Goal: Task Accomplishment & Management: Complete application form

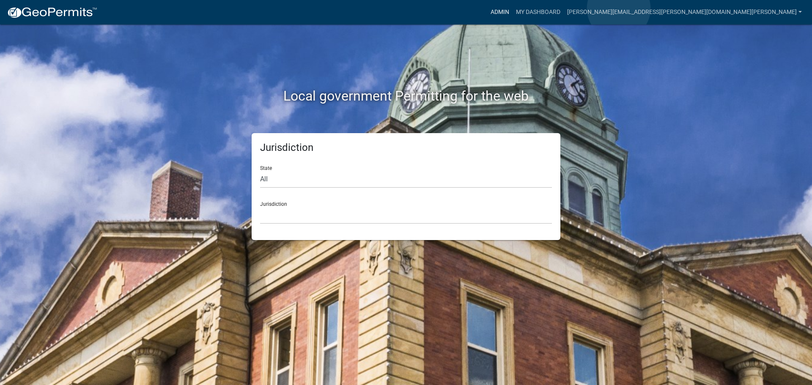
click at [513, 8] on link "Admin" at bounding box center [499, 12] width 25 height 16
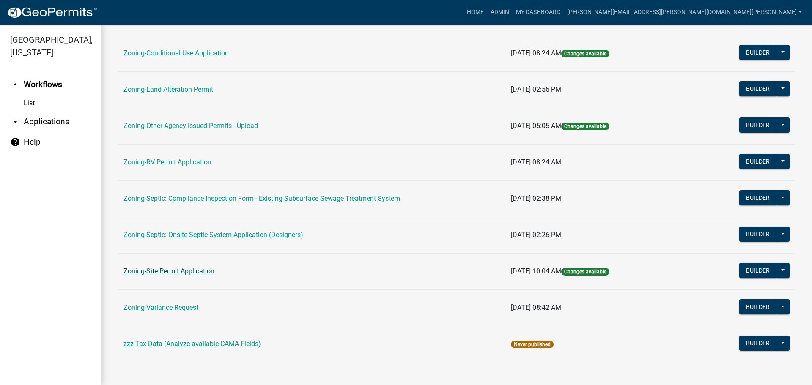
scroll to position [258, 0]
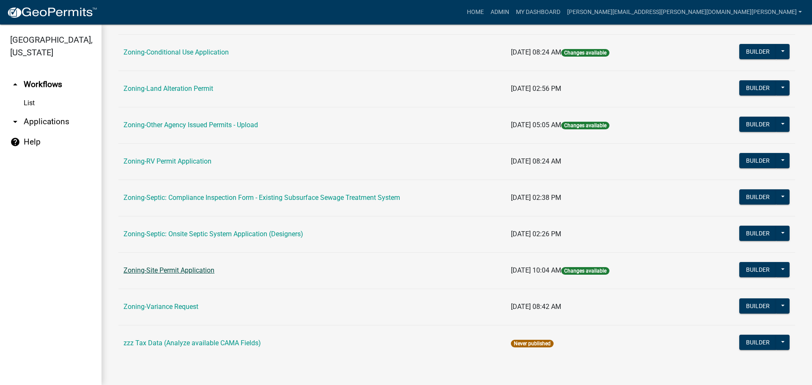
click at [183, 266] on link "Zoning-Site Permit Application" at bounding box center [169, 270] width 91 height 8
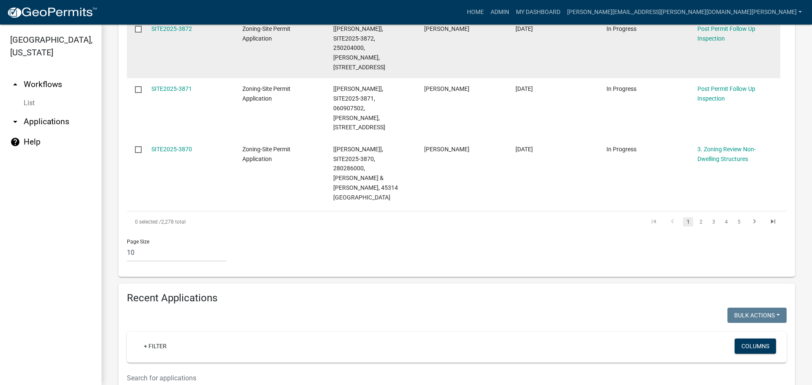
scroll to position [719, 0]
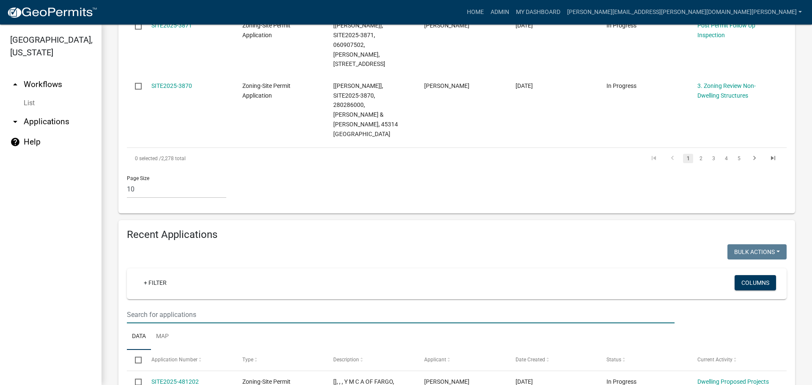
click at [193, 306] on input "text" at bounding box center [401, 314] width 548 height 17
type input "3833"
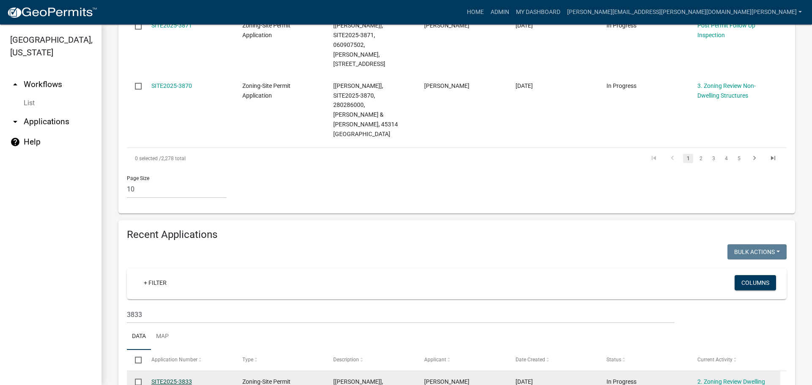
click at [181, 379] on link "SITE2025-3833" at bounding box center [171, 382] width 41 height 7
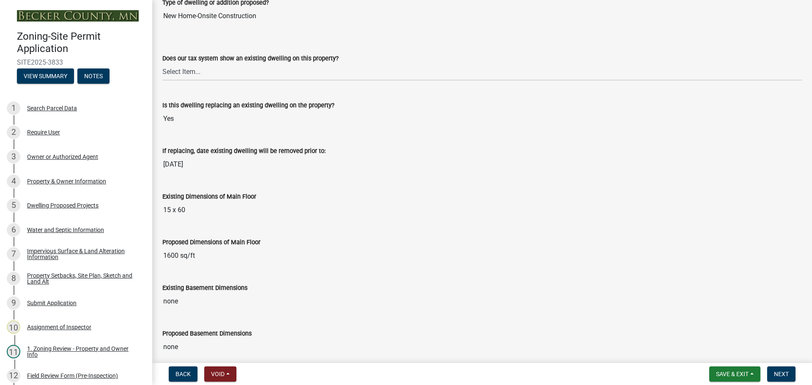
scroll to position [85, 0]
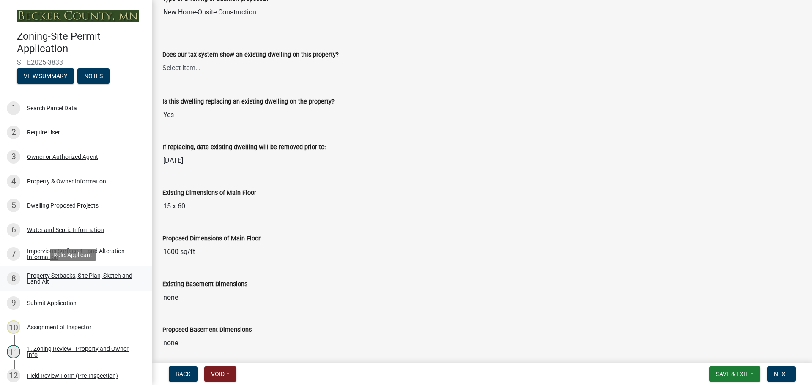
click at [47, 277] on div "Property Setbacks, Site Plan, Sketch and Land Alt" at bounding box center [83, 279] width 112 height 12
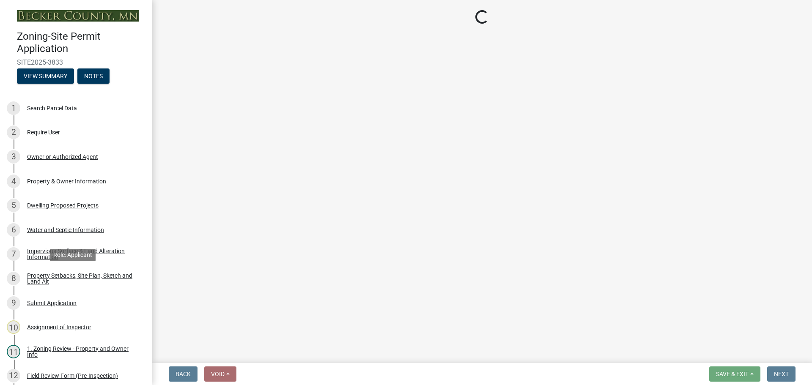
scroll to position [0, 0]
select select "7b13c63f-e699-4112-b373-98fbd28ec536"
select select "ab51cc13-047d-4302-be52-af28f03d9a21"
select select "b56a4575-9846-47cf-8067-c59a4853da22"
select select "e8ab2dc3-aa3f-46f3-9b4a-37eb25ad84af"
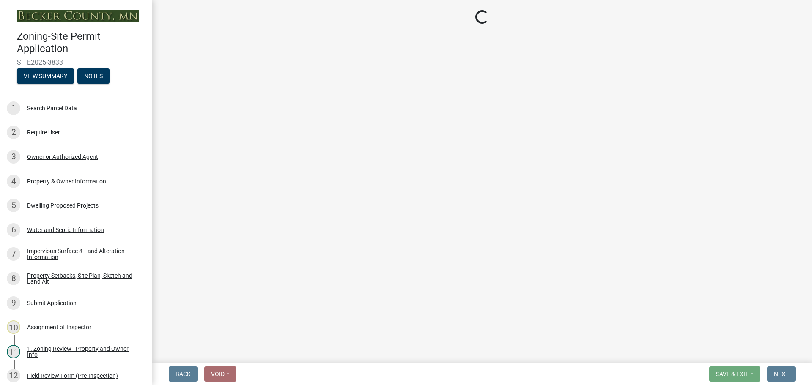
select select "b98836ba-4715-455d-97ab-be9a9df498a8"
select select "c8b8ea71-7088-4e87-a493-7bc88cc2835b"
select select "133211ff-91ce-4a0a-9235-b48a7e2069a0"
select select "19d13e65-c93d-443e-910a-7a17299544cc"
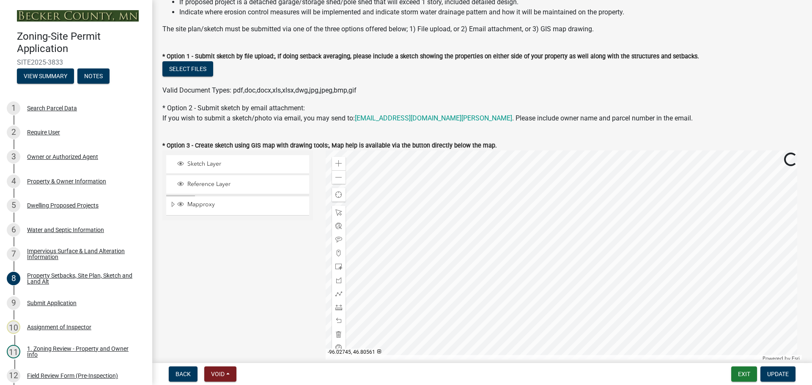
scroll to position [127, 0]
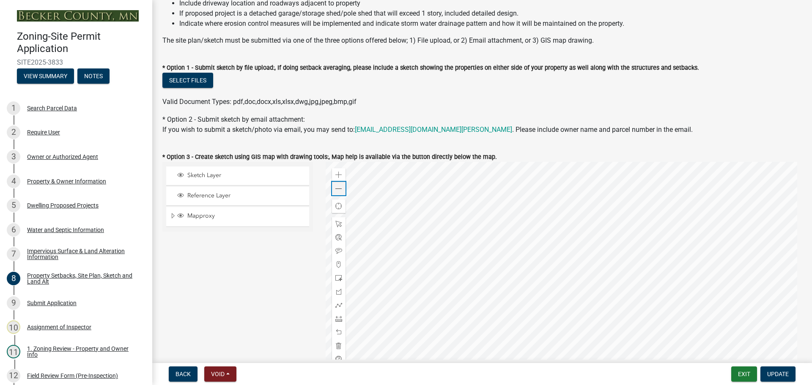
click at [335, 186] on span at bounding box center [338, 189] width 7 height 7
click at [522, 259] on div at bounding box center [564, 267] width 477 height 211
click at [50, 204] on div "Dwelling Proposed Projects" at bounding box center [62, 206] width 71 height 6
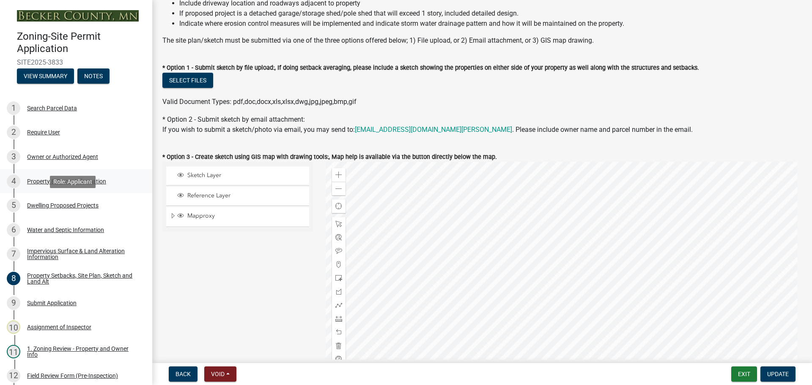
scroll to position [0, 0]
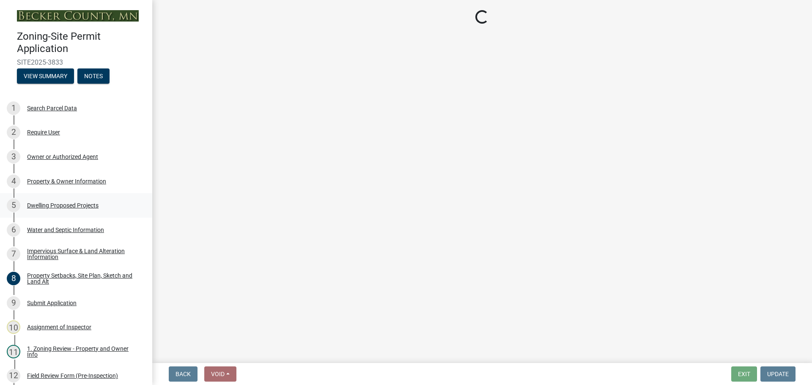
select select "5b8abcc6-67f7-49fb-8f25-c295ccc2b339"
select select "ba56d9f6-ced5-4c38-bdcc-33bfa85ac6de"
select select "03c1fec4-1fbe-4331-bc18-34e24145556f"
select select "e13aacd2-5b16-46a8-9c16-26b3d7b1c810"
select select "e5b6e178-1d4e-46f3-8fba-19f7851c487a"
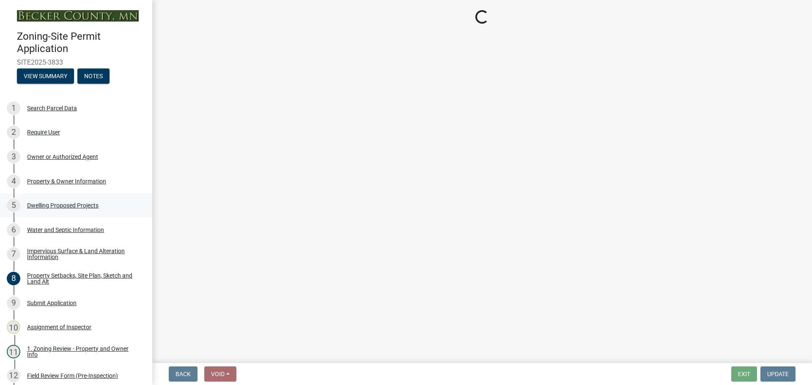
select select "247d334f-ddb5-435c-9042-0e10186c5422"
select select "c6a0a915-8859-4117-97a8-42e675f9bace"
select select "638dddef-31f4-4d73-b0b5-0ffc7b344434"
select select "781a3532-4308-48f8-bcde-e97c9fab42cb"
select select "f1d8ab9f-3049-45ab-b225-68f6b4f5b1c8"
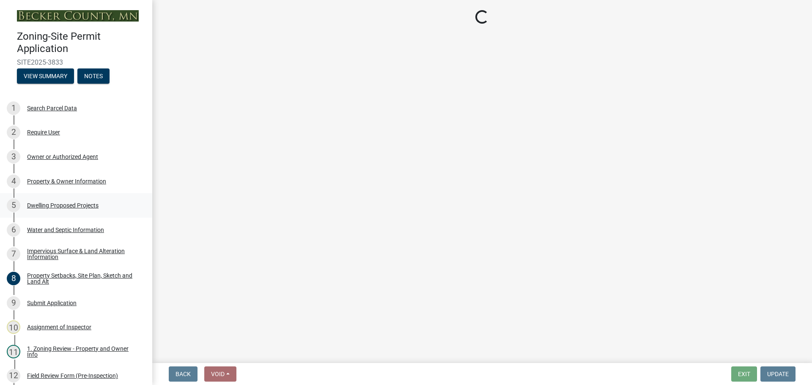
select select "618e099e-dad[DEMOGRAPHIC_DATA]-49b1-93ea-c38b52b98b82"
select select "ec305202-ae01-487b-b5e4-3a5aacc1e384"
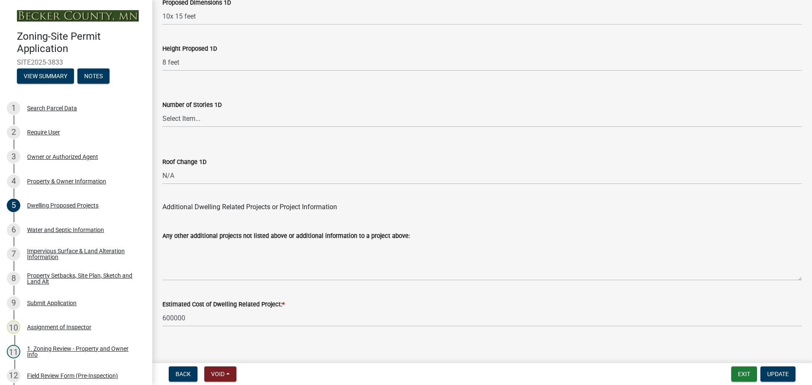
scroll to position [2028, 0]
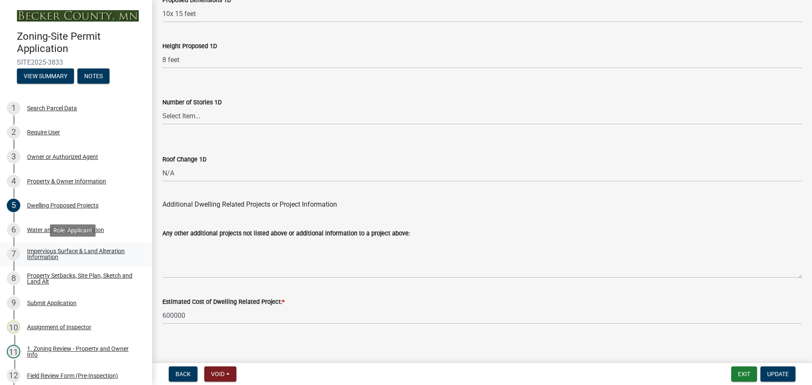
click at [71, 249] on div "Impervious Surface & Land Alteration Information" at bounding box center [83, 254] width 112 height 12
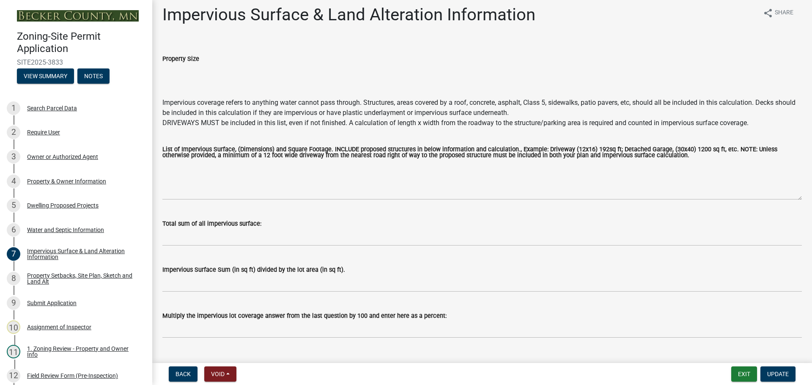
scroll to position [0, 0]
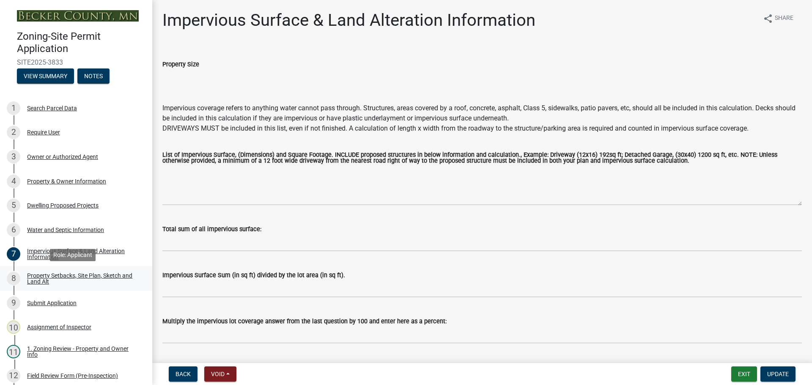
click at [90, 272] on div "8 Property Setbacks, Site Plan, Sketch and Land Alt" at bounding box center [73, 279] width 132 height 14
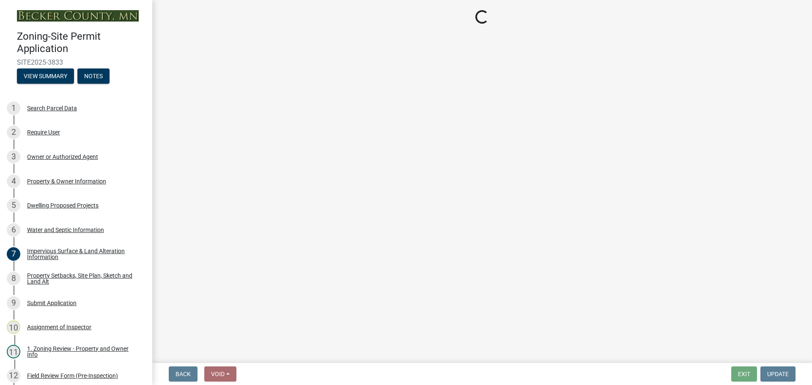
select select "7b13c63f-e699-4112-b373-98fbd28ec536"
select select "ab51cc13-047d-4302-be52-af28f03d9a21"
select select "b56a4575-9846-47cf-8067-c59a4853da22"
select select "e8ab2dc3-aa3f-46f3-9b4a-37eb25ad84af"
select select "b98836ba-4715-455d-97ab-be9a9df498a8"
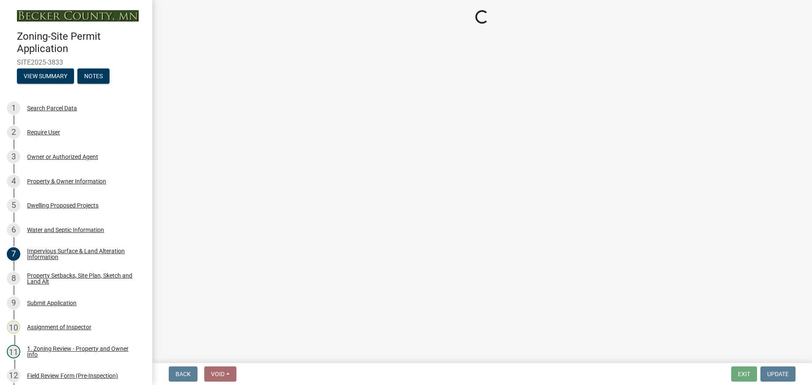
select select "c8b8ea71-7088-4e87-a493-7bc88cc2835b"
select select "133211ff-91ce-4a0a-9235-b48a7e2069a0"
select select "19d13e65-c93d-443e-910a-7a17299544cc"
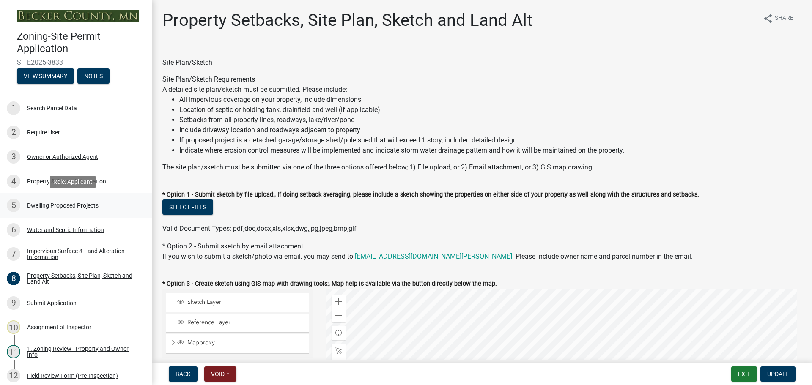
click at [44, 203] on div "Dwelling Proposed Projects" at bounding box center [62, 206] width 71 height 6
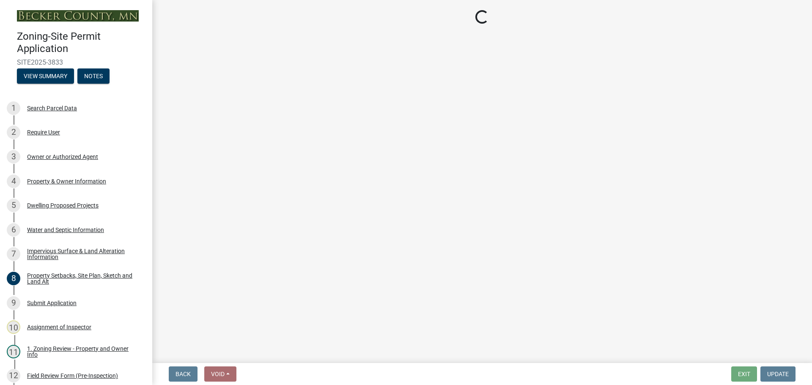
select select "5b8abcc6-67f7-49fb-8f25-c295ccc2b339"
select select "ba56d9f6-ced5-4c38-bdcc-33bfa85ac6de"
select select "03c1fec4-1fbe-4331-bc18-34e24145556f"
select select "e13aacd2-5b16-46a8-9c16-26b3d7b1c810"
select select "e5b6e178-1d4e-46f3-8fba-19f7851c487a"
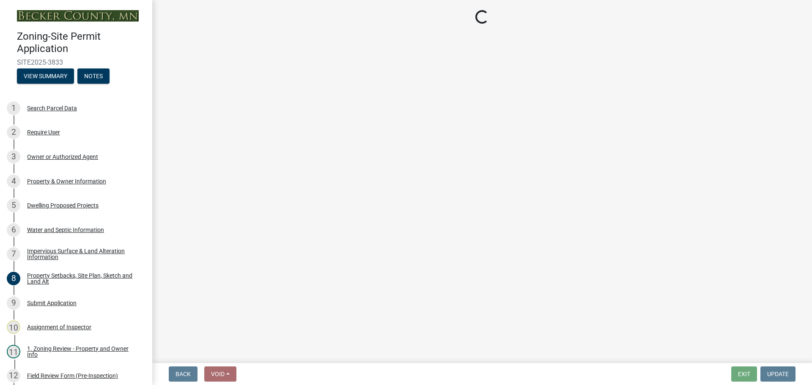
select select "247d334f-ddb5-435c-9042-0e10186c5422"
select select "c6a0a915-8859-4117-97a8-42e675f9bace"
select select "638dddef-31f4-4d73-b0b5-0ffc7b344434"
select select "781a3532-4308-48f8-bcde-e97c9fab42cb"
select select "f1d8ab9f-3049-45ab-b225-68f6b4f5b1c8"
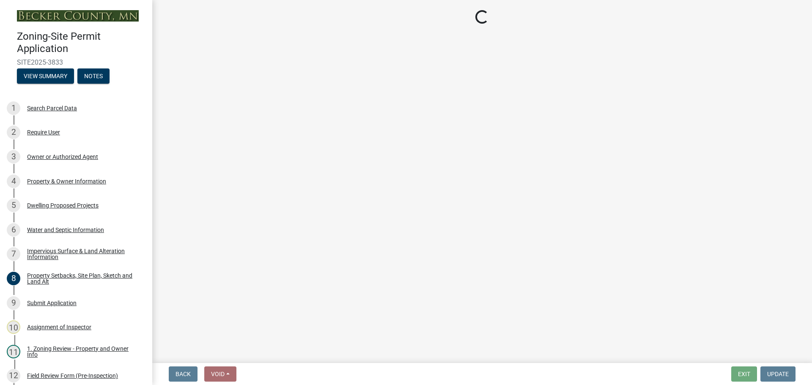
select select "618e099e-dad[DEMOGRAPHIC_DATA]-49b1-93ea-c38b52b98b82"
select select "ec305202-ae01-487b-b5e4-3a5aacc1e384"
